Goal: Task Accomplishment & Management: Manage account settings

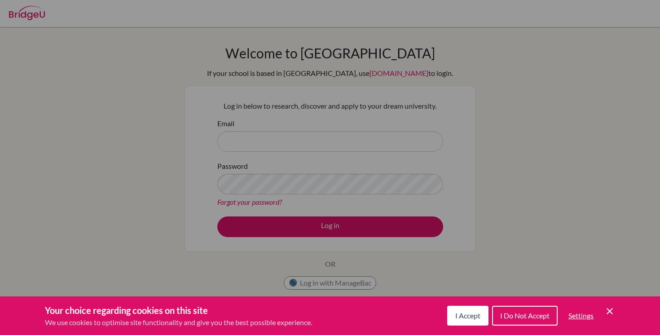
click at [321, 286] on div "Cookie Preferences" at bounding box center [330, 167] width 660 height 335
click at [466, 315] on span "I Accept" at bounding box center [467, 315] width 25 height 9
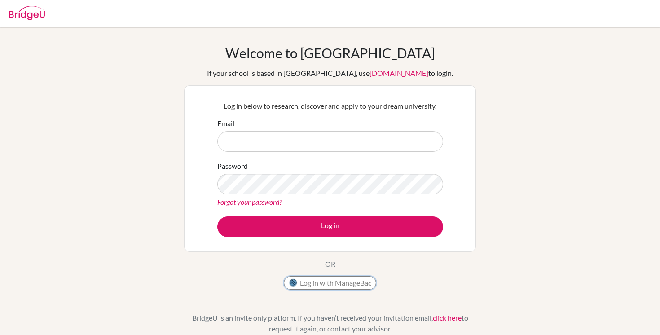
click at [349, 286] on button "Log in with ManageBac" at bounding box center [330, 282] width 92 height 13
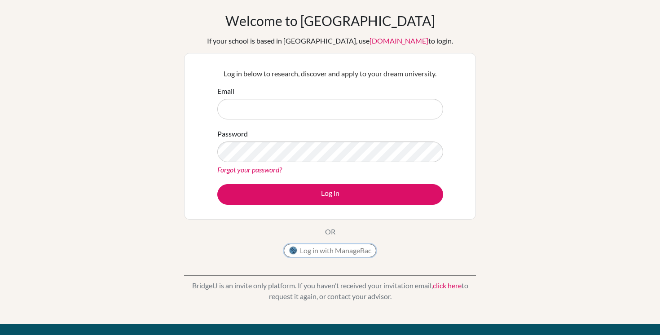
scroll to position [30, 0]
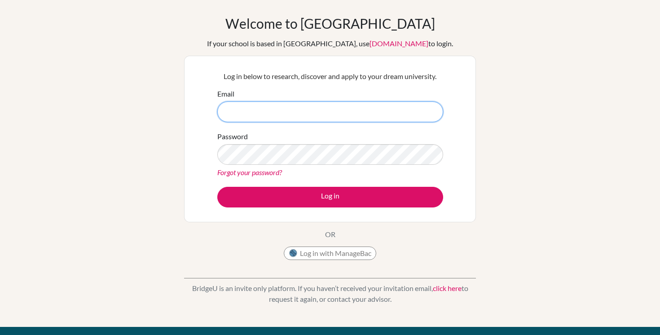
click at [244, 107] on input "Email" at bounding box center [330, 111] width 226 height 21
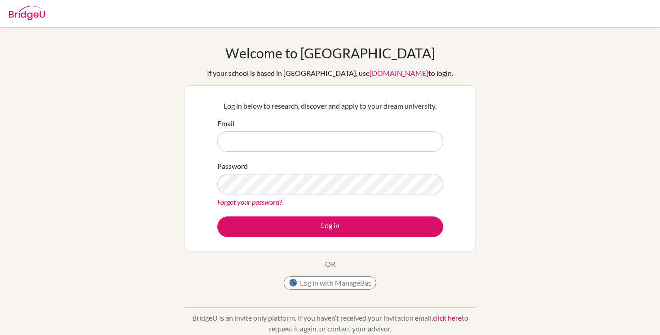
scroll to position [30, 0]
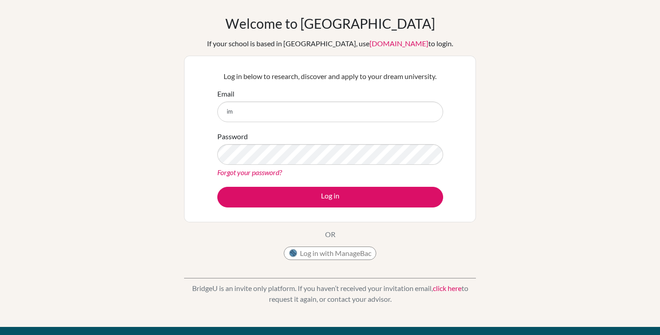
type input "i"
type input "diab190025@diabstudents.com"
click at [244, 141] on label "Password" at bounding box center [232, 136] width 31 height 11
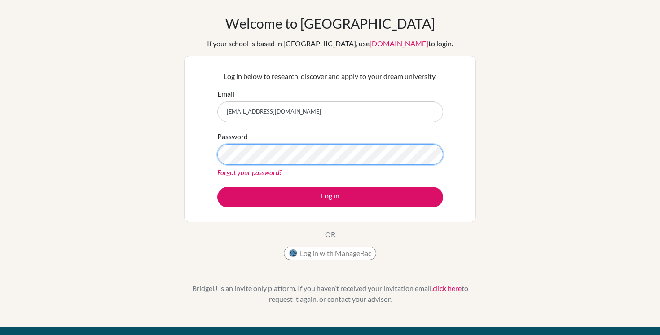
click at [217, 187] on button "Log in" at bounding box center [330, 197] width 226 height 21
